Goal: Task Accomplishment & Management: Use online tool/utility

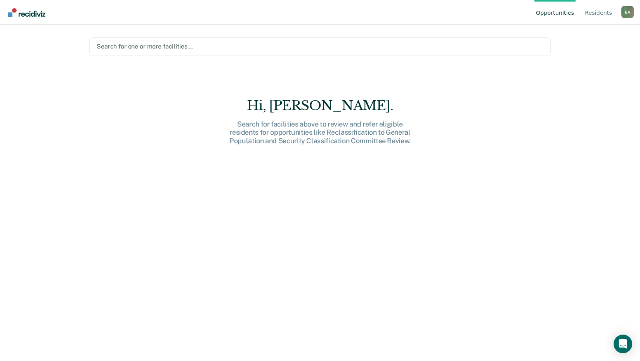
click at [237, 47] on div at bounding box center [320, 46] width 446 height 9
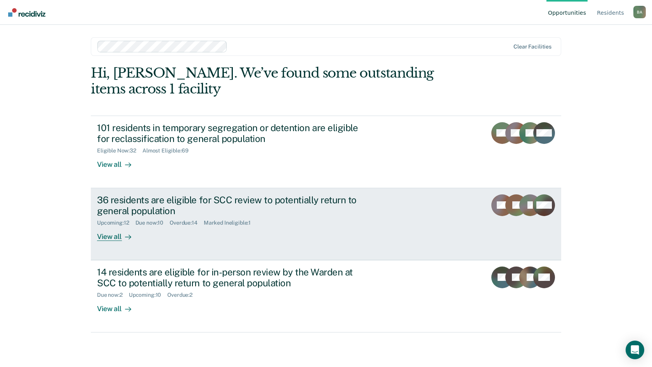
click at [105, 239] on div "View all" at bounding box center [118, 233] width 43 height 15
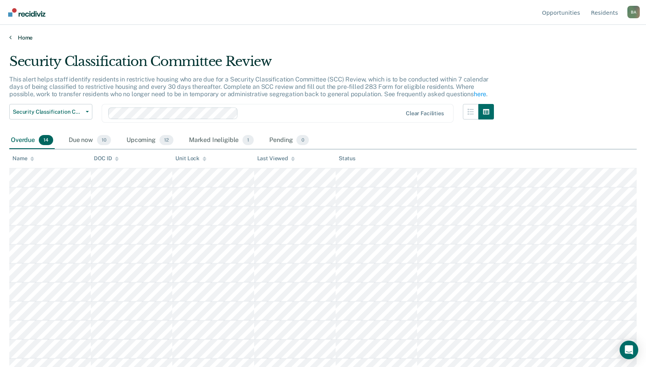
click at [10, 36] on icon at bounding box center [10, 37] width 2 height 6
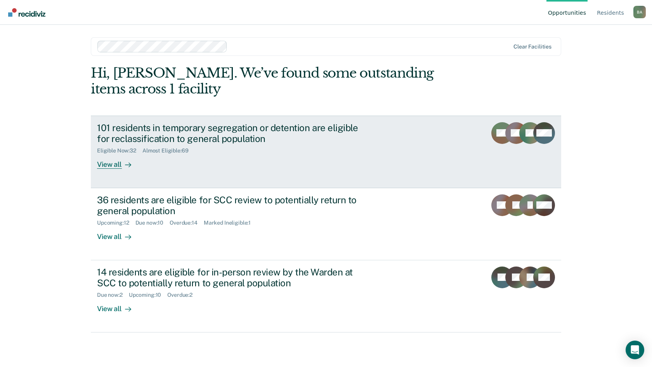
click at [161, 129] on div "101 residents in temporary segregation or detention are eligible for reclassifi…" at bounding box center [233, 133] width 272 height 22
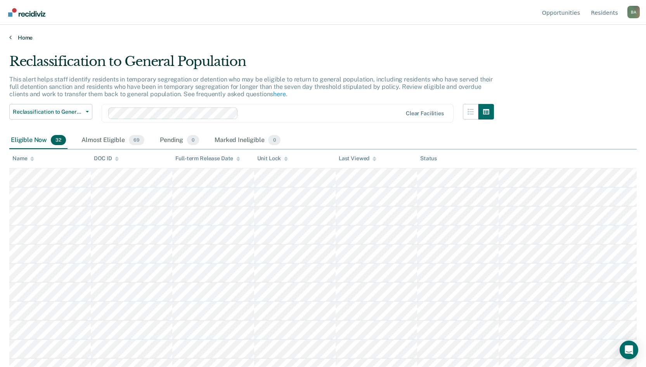
click at [11, 39] on icon at bounding box center [10, 37] width 2 height 6
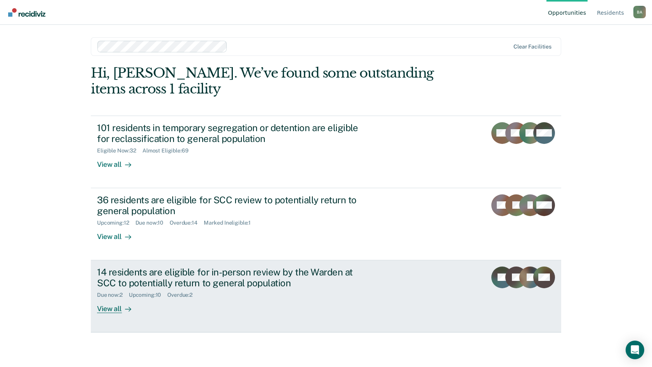
click at [177, 273] on div "14 residents are eligible for in-person review by the Warden at SCC to potentia…" at bounding box center [233, 277] width 272 height 22
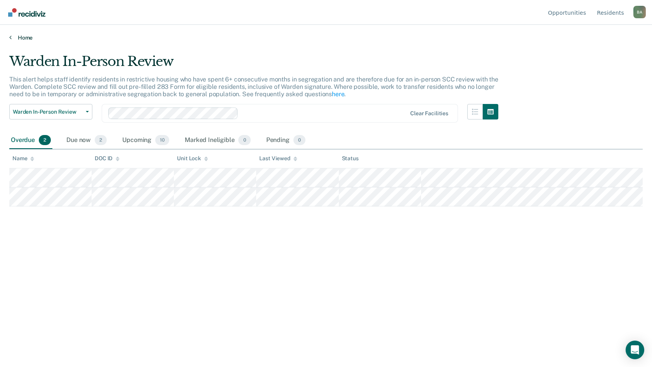
click at [11, 36] on icon at bounding box center [10, 37] width 2 height 6
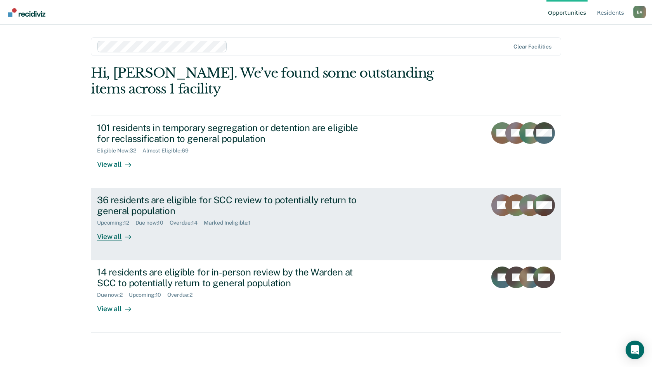
click at [159, 203] on div "36 residents are eligible for SCC review to potentially return to general popul…" at bounding box center [233, 205] width 272 height 22
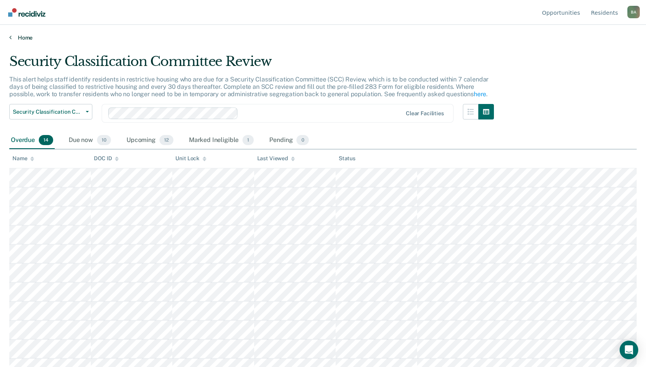
click at [10, 38] on icon at bounding box center [10, 37] width 2 height 6
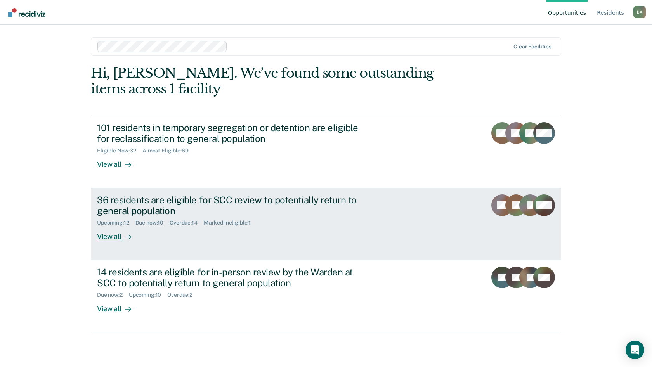
click at [113, 237] on div "View all" at bounding box center [118, 233] width 43 height 15
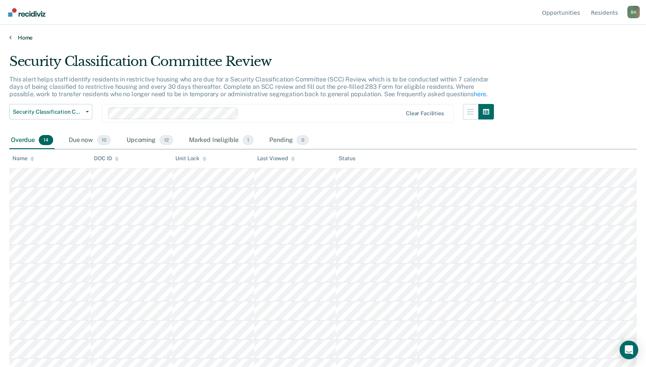
click at [14, 38] on link "Home" at bounding box center [322, 37] width 627 height 7
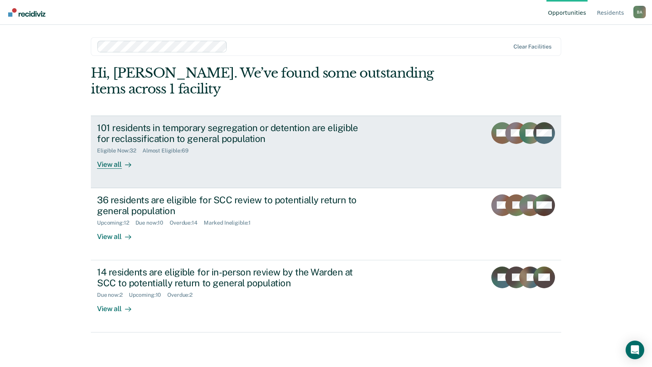
click at [111, 165] on div "View all" at bounding box center [118, 161] width 43 height 15
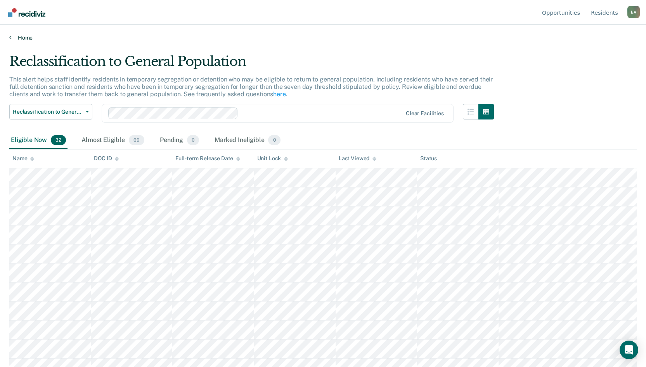
click at [13, 37] on link "Home" at bounding box center [322, 37] width 627 height 7
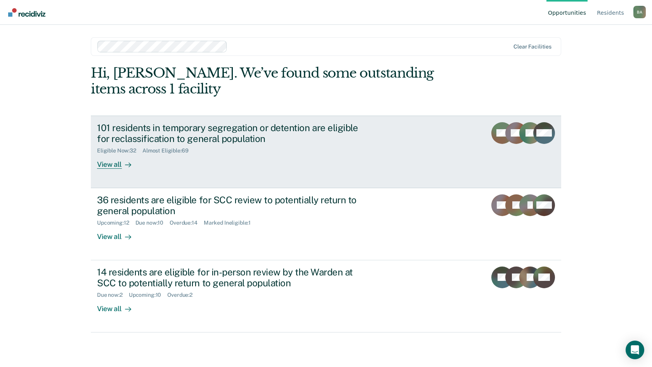
click at [106, 165] on div "View all" at bounding box center [118, 161] width 43 height 15
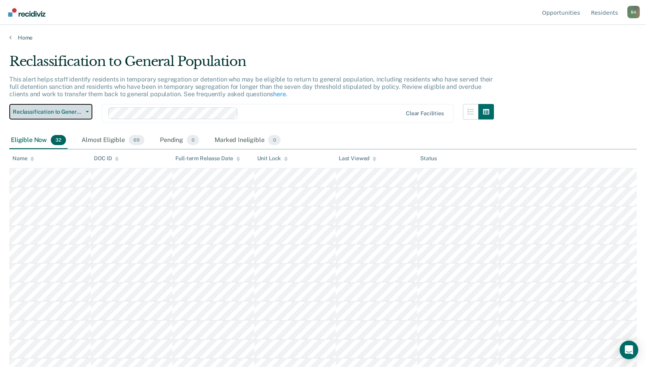
click at [87, 108] on button "Reclassification to General Population" at bounding box center [50, 112] width 83 height 16
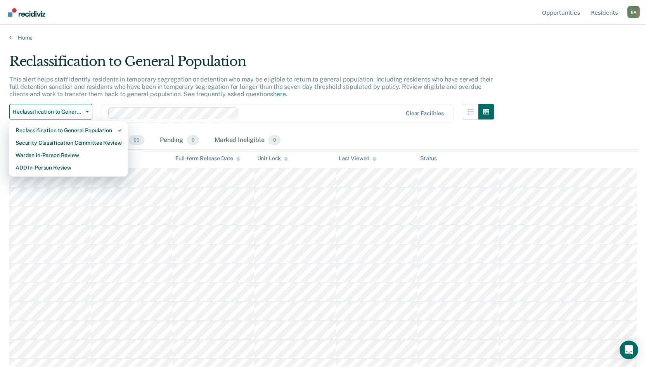
click at [308, 112] on div at bounding box center [321, 113] width 161 height 9
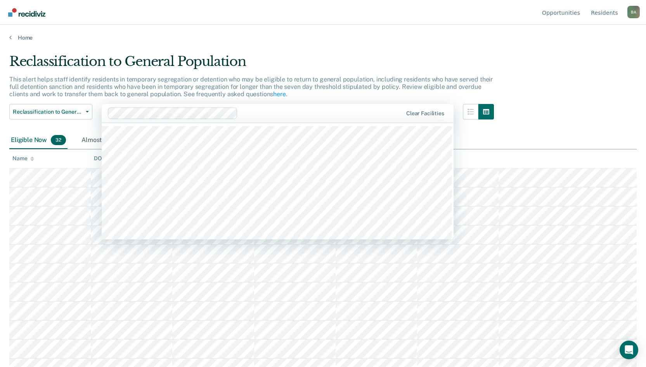
click at [343, 93] on div "This alert helps staff identify residents in temporary segregation or detention…" at bounding box center [251, 90] width 484 height 29
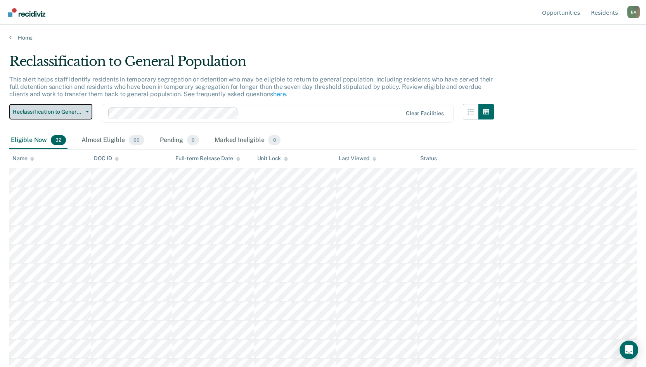
click at [83, 112] on span "button" at bounding box center [86, 112] width 6 height 2
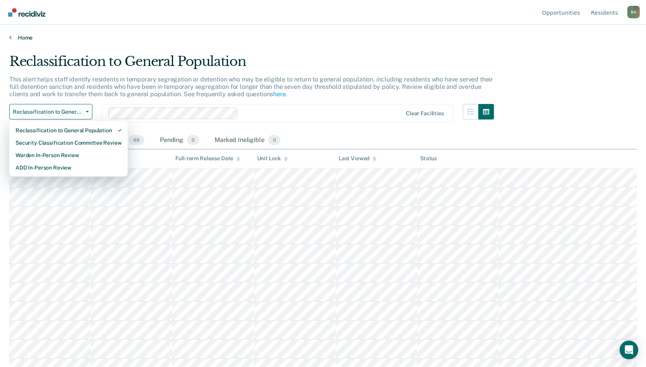
click at [315, 39] on link "Home" at bounding box center [322, 37] width 627 height 7
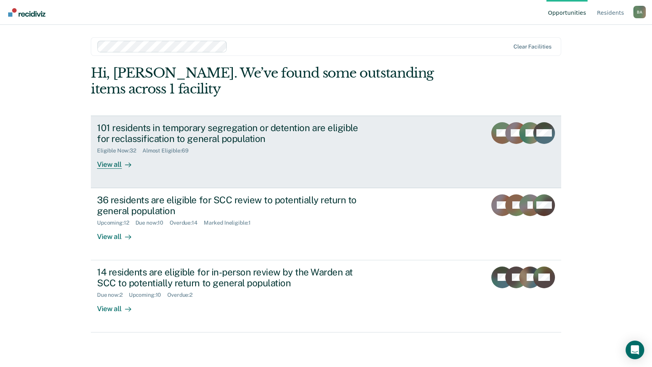
click at [107, 161] on div "View all" at bounding box center [118, 161] width 43 height 15
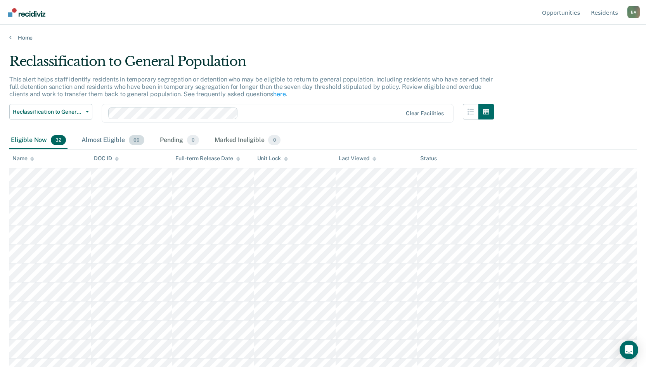
click at [110, 142] on div "Almost Eligible 69" at bounding box center [113, 140] width 66 height 17
click at [173, 142] on div "Pending 0" at bounding box center [179, 140] width 42 height 17
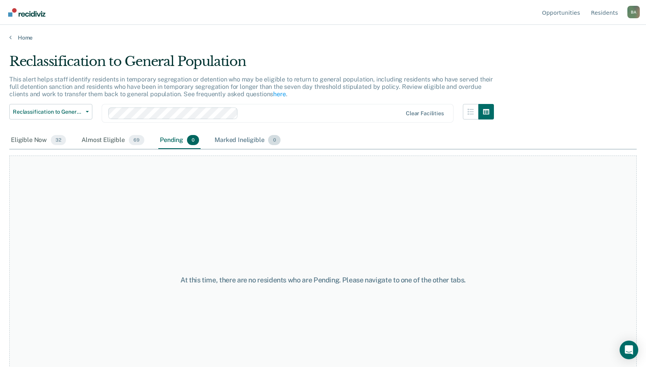
click at [232, 142] on div "Marked Ineligible 0" at bounding box center [247, 140] width 69 height 17
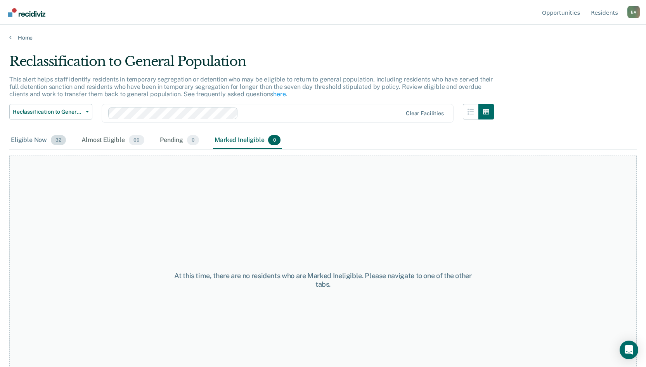
click at [35, 139] on div "Eligible Now 32" at bounding box center [38, 140] width 58 height 17
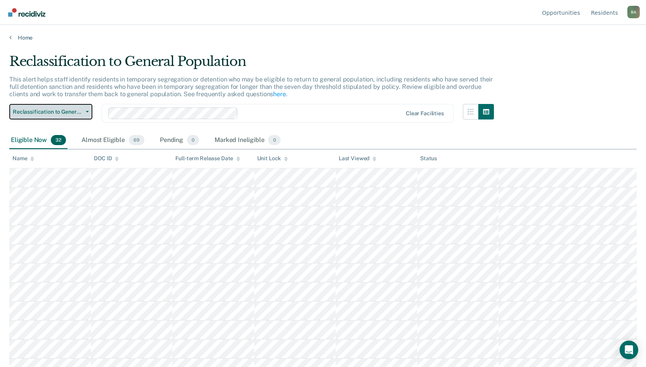
click at [90, 110] on button "Reclassification to General Population" at bounding box center [50, 112] width 83 height 16
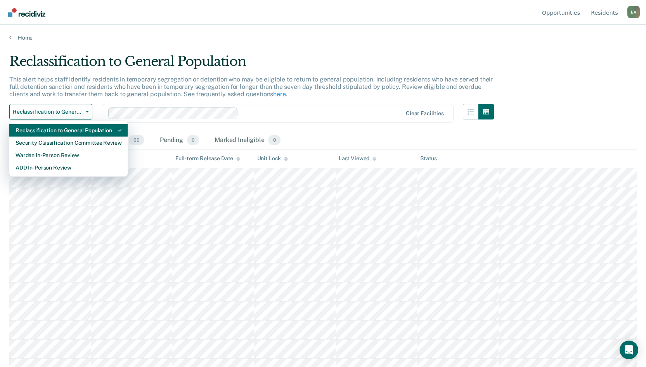
click at [51, 130] on div "Reclassification to General Population" at bounding box center [69, 130] width 106 height 12
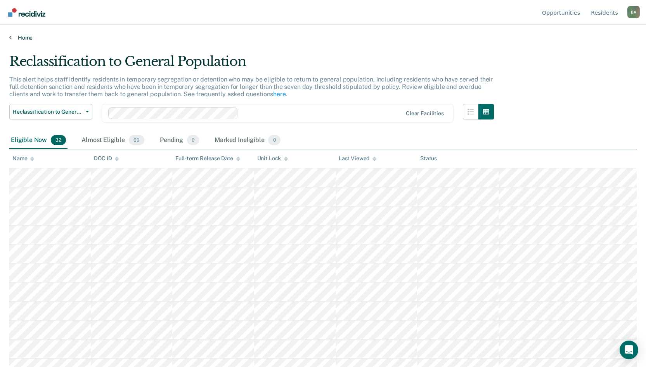
click at [9, 36] on icon at bounding box center [10, 37] width 2 height 6
